Goal: Task Accomplishment & Management: Manage account settings

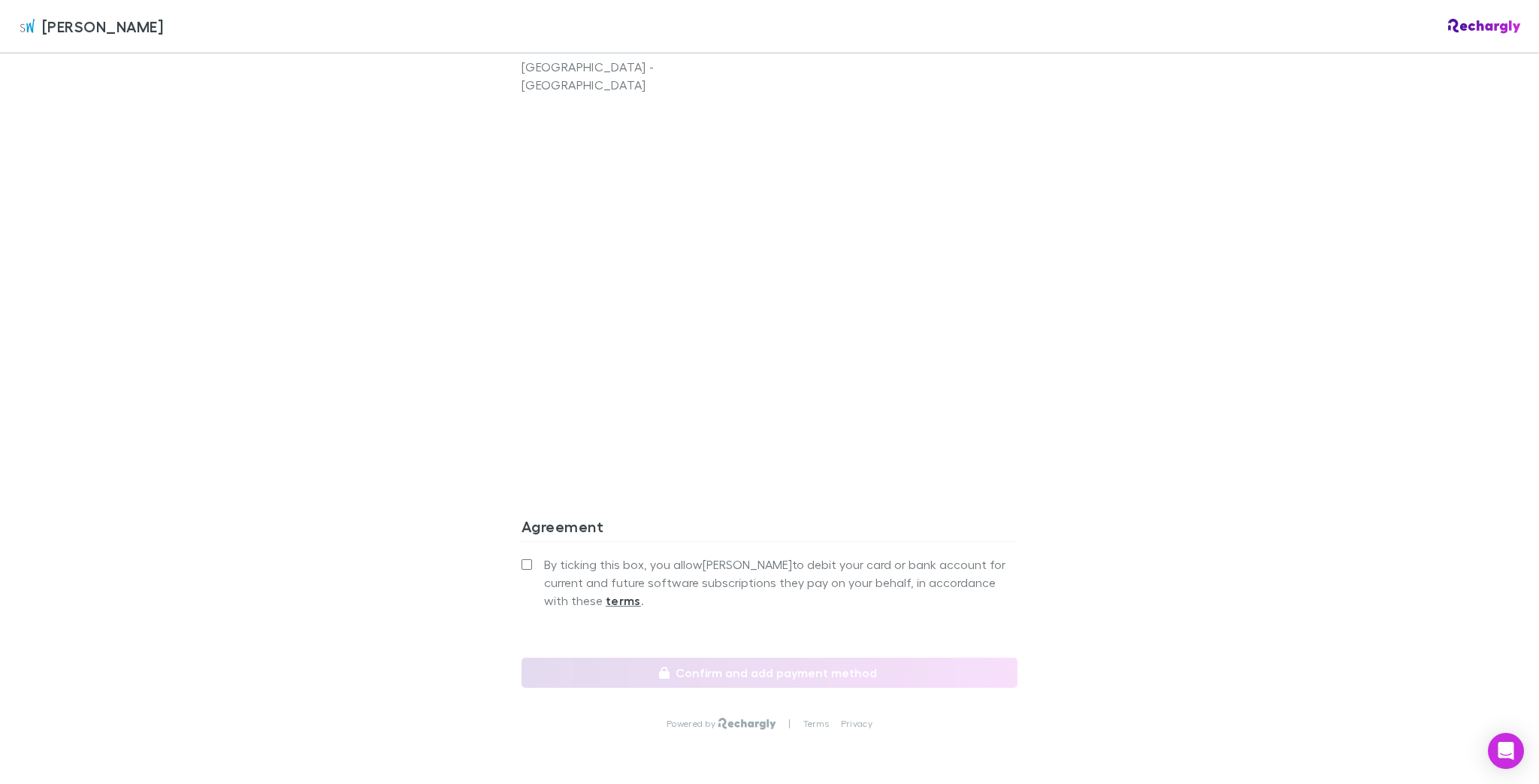
scroll to position [1156, 0]
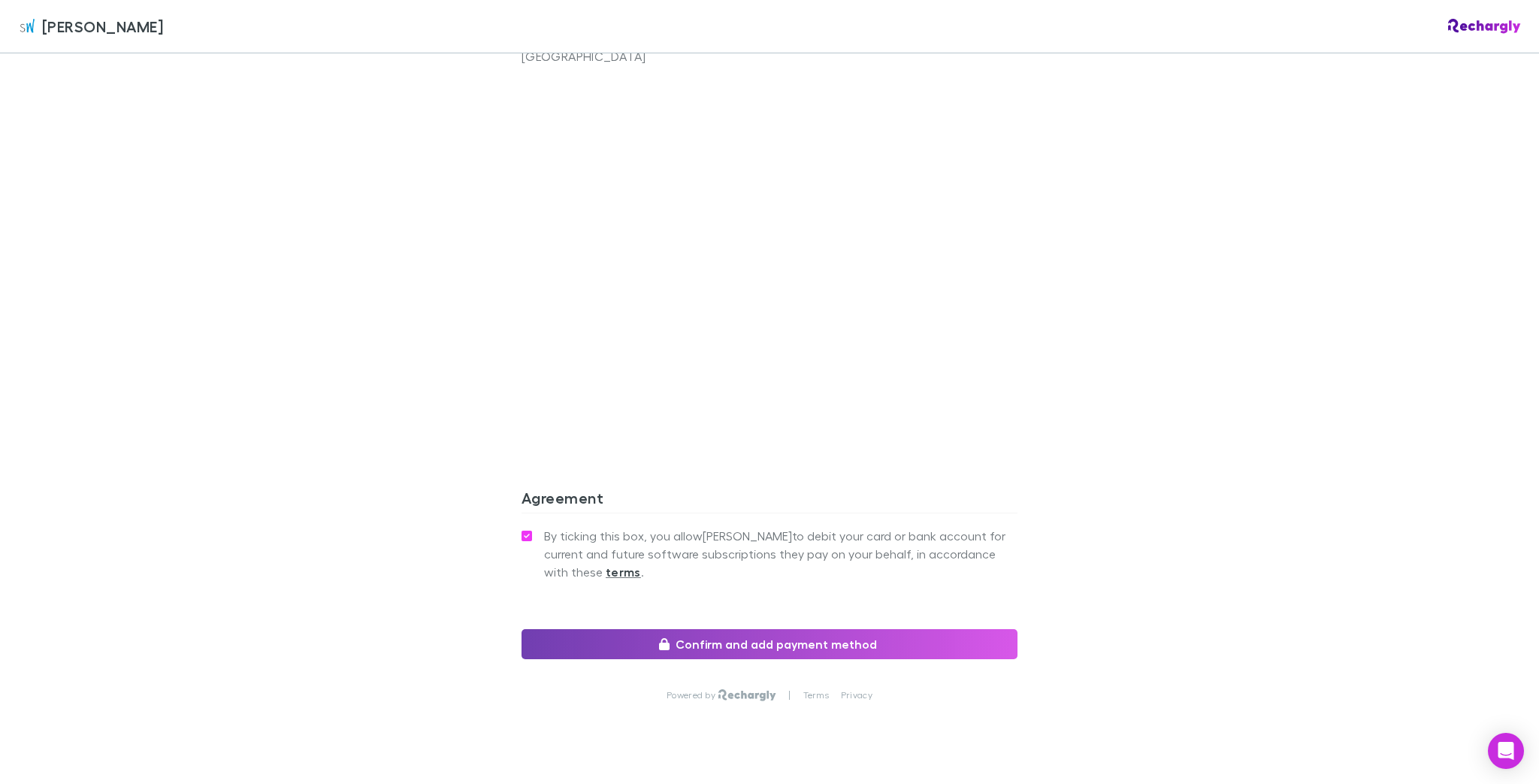
click at [739, 629] on button "Confirm and add payment method" at bounding box center [770, 644] width 496 height 30
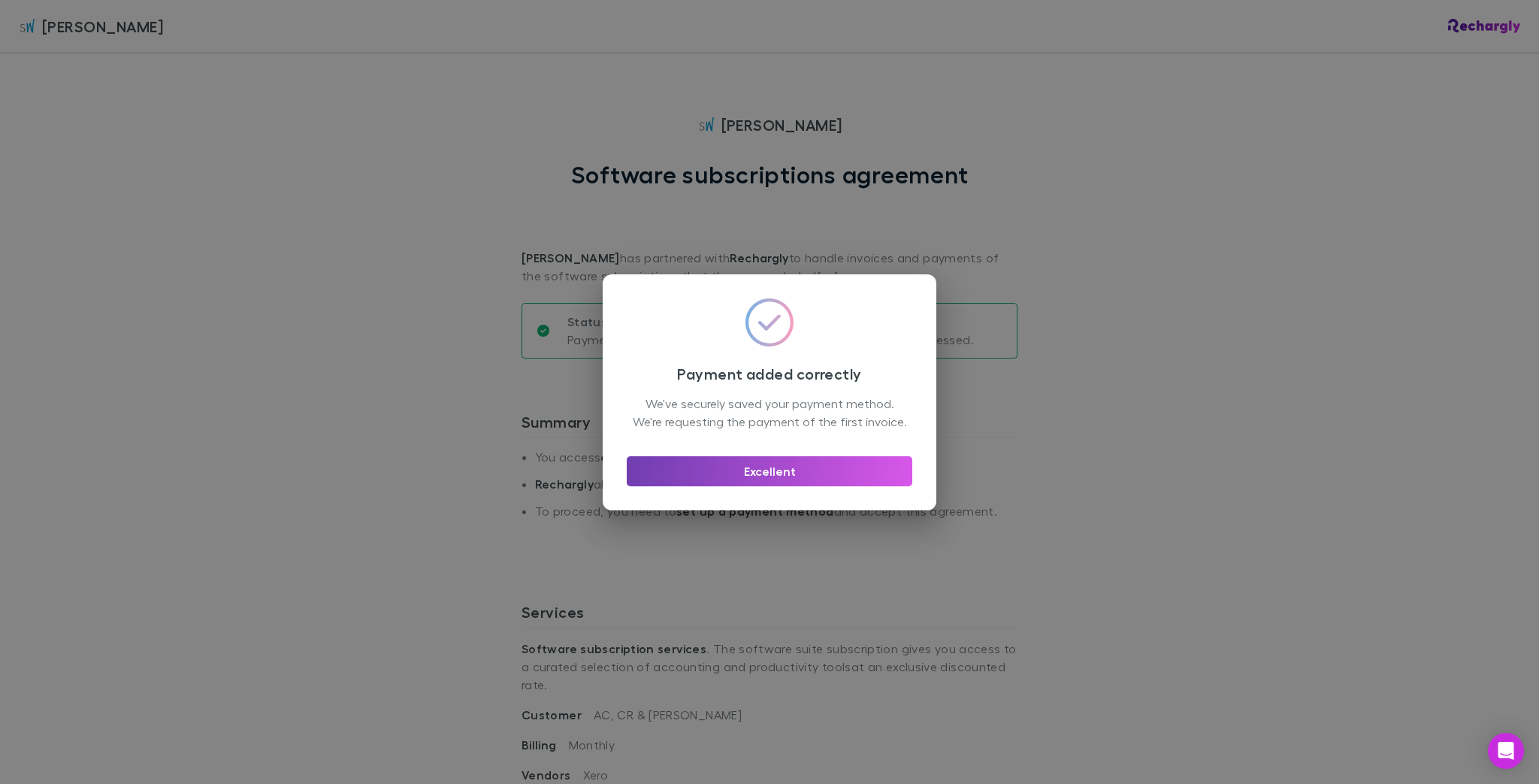
click at [775, 481] on button "Excellent" at bounding box center [770, 470] width 286 height 30
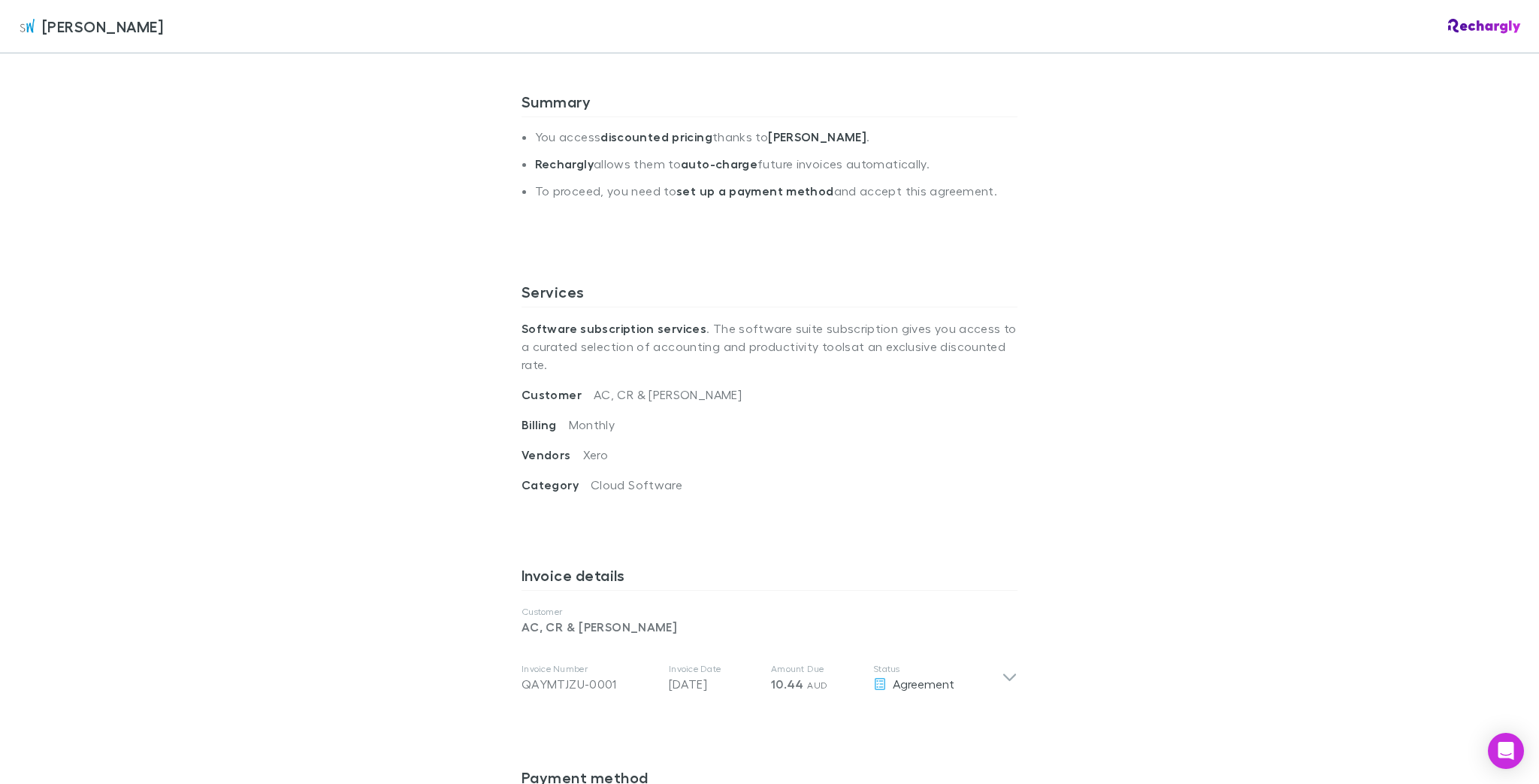
scroll to position [301, 0]
